Goal: Contribute content: Contribute content

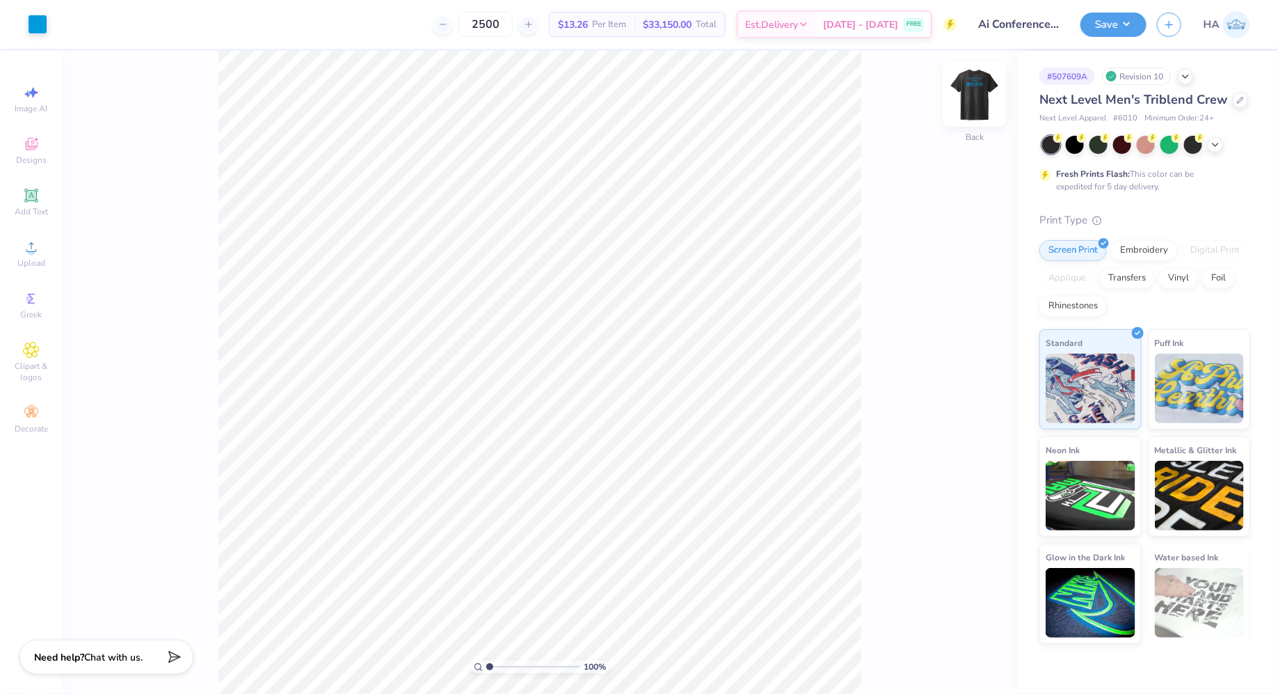
click at [962, 91] on img at bounding box center [975, 95] width 56 height 56
click at [566, 463] on li "Ungroup" at bounding box center [600, 474] width 109 height 27
type input "5.74"
type input "1.25"
type input "5.73"
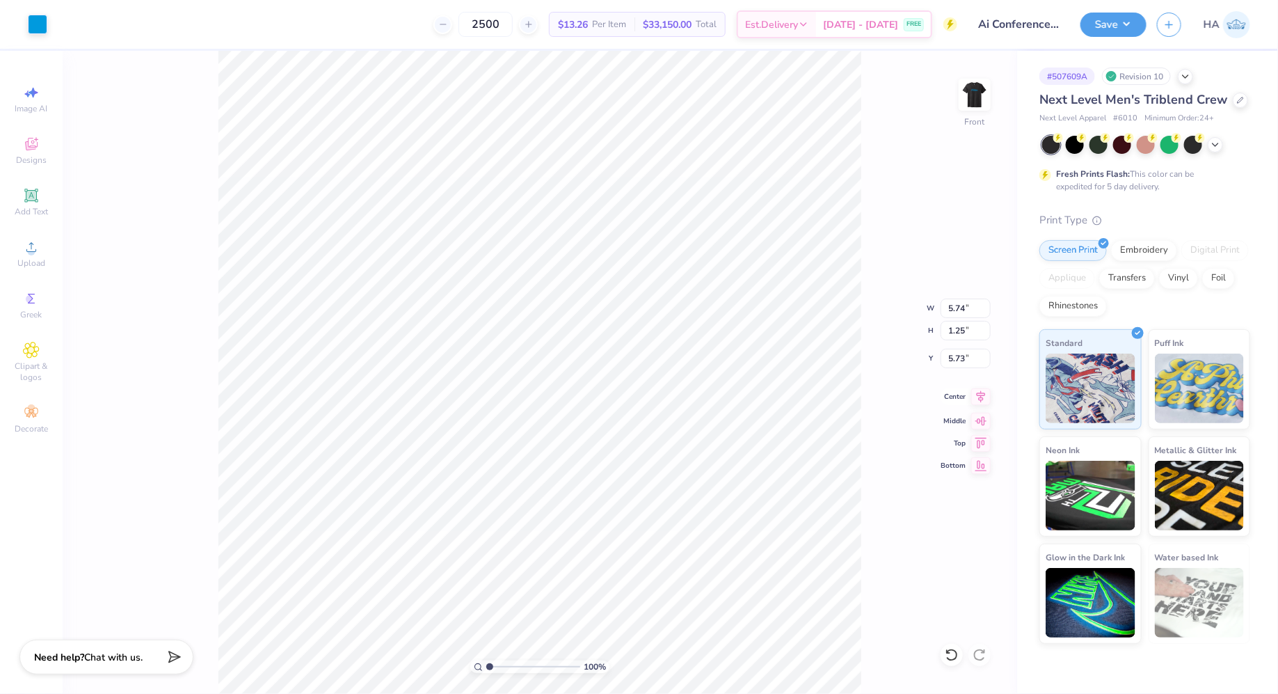
click at [978, 395] on icon at bounding box center [981, 396] width 9 height 12
click at [977, 394] on icon at bounding box center [981, 396] width 9 height 12
click at [960, 306] on input "8.29" at bounding box center [966, 308] width 50 height 19
type input "9.00"
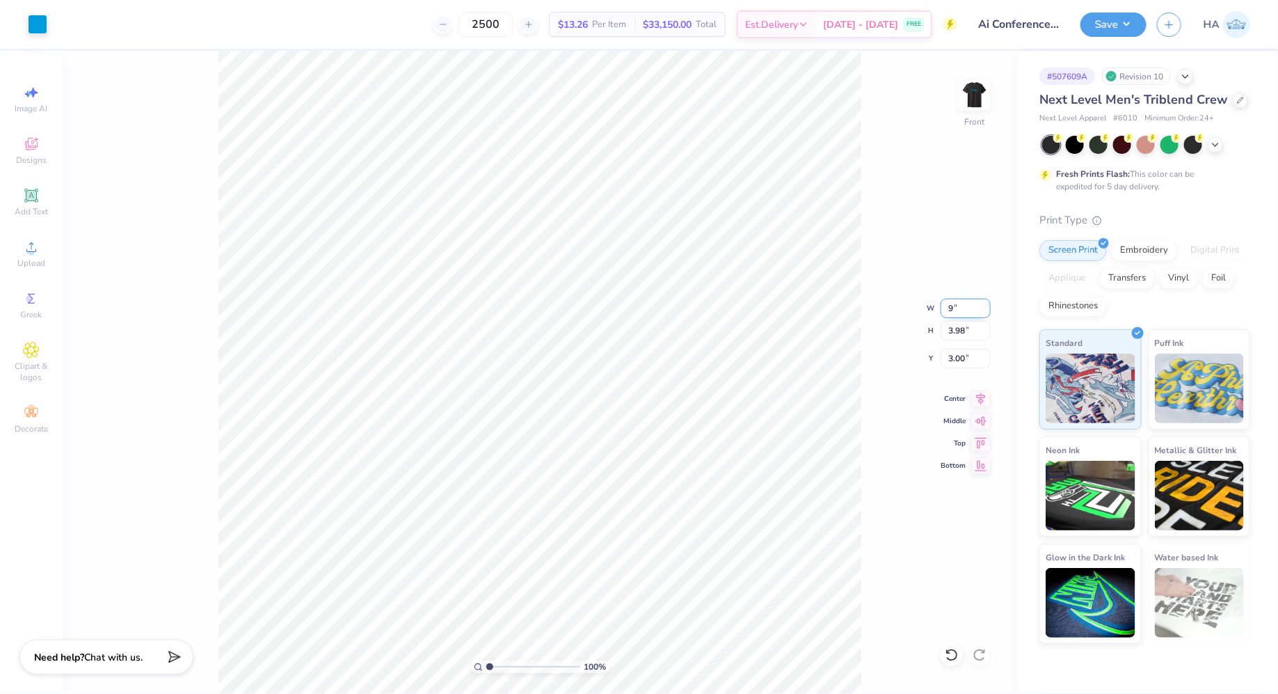
type input "4.32"
click at [958, 358] on input "2.83" at bounding box center [966, 358] width 50 height 19
type input "3.00"
click at [1097, 26] on button "Save" at bounding box center [1114, 22] width 66 height 24
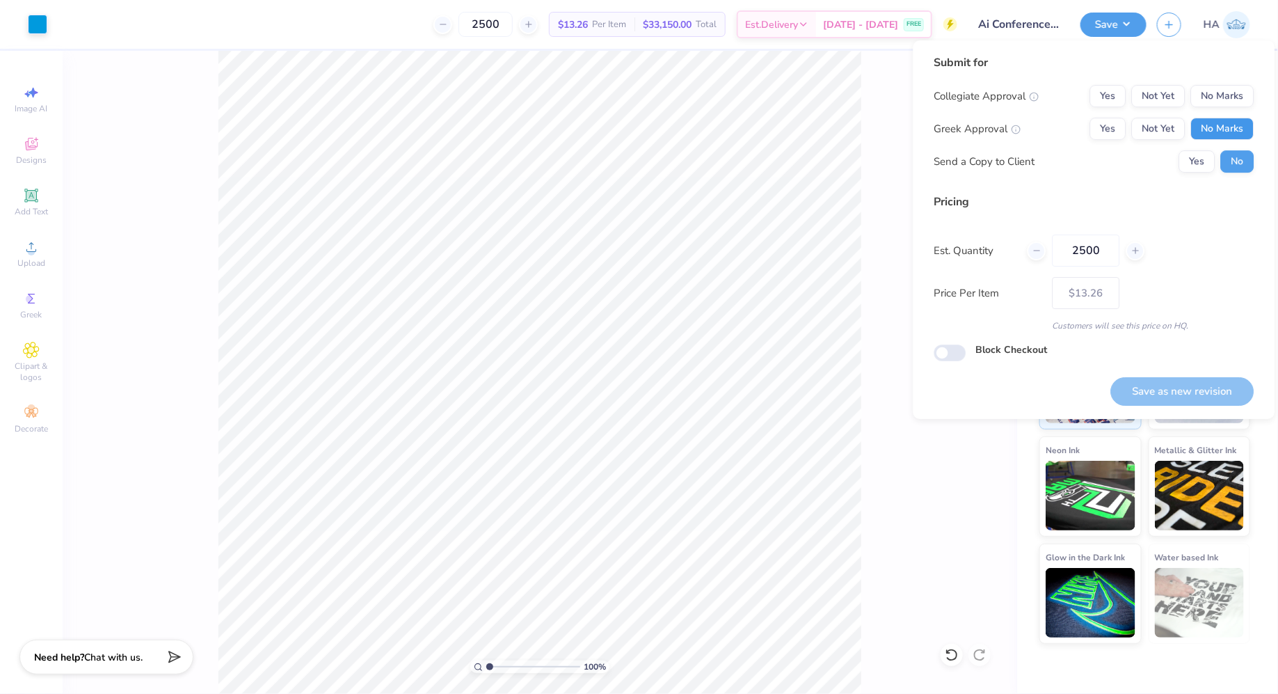
click at [1225, 126] on button "No Marks" at bounding box center [1222, 129] width 63 height 22
click at [1225, 88] on button "No Marks" at bounding box center [1222, 96] width 63 height 22
click at [1129, 389] on button "Save as new revision" at bounding box center [1182, 391] width 143 height 29
type input "$13.26"
